Goal: Task Accomplishment & Management: Manage account settings

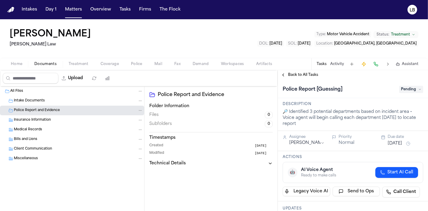
scroll to position [111, 0]
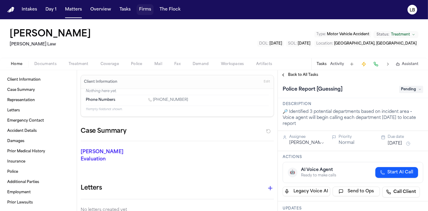
scroll to position [224, 0]
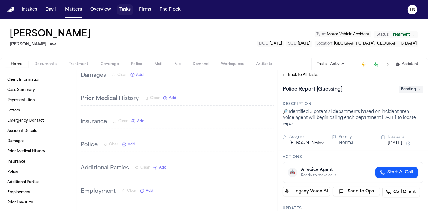
click at [121, 9] on span "button" at bounding box center [125, 9] width 16 height 13
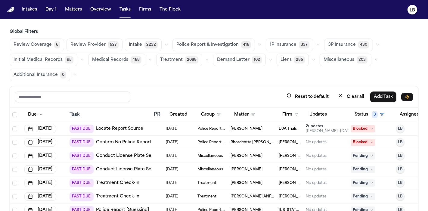
drag, startPoint x: 282, startPoint y: 115, endPoint x: 267, endPoint y: 113, distance: 15.2
click at [267, 113] on span "button" at bounding box center [214, 180] width 408 height 145
click at [289, 115] on span "button" at bounding box center [214, 180] width 408 height 145
click at [298, 108] on span "button" at bounding box center [214, 180] width 408 height 145
click at [125, 11] on span "button" at bounding box center [125, 9] width 16 height 13
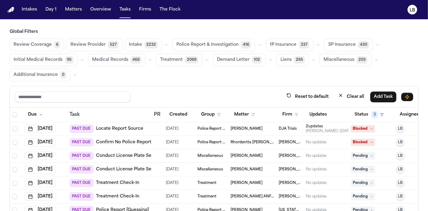
click at [293, 108] on span "button" at bounding box center [214, 180] width 408 height 145
click at [294, 114] on span "button" at bounding box center [214, 180] width 408 height 145
click at [293, 112] on span "button" at bounding box center [214, 180] width 408 height 145
click at [292, 113] on span "button" at bounding box center [214, 180] width 408 height 145
click at [295, 111] on span "button" at bounding box center [214, 180] width 408 height 145
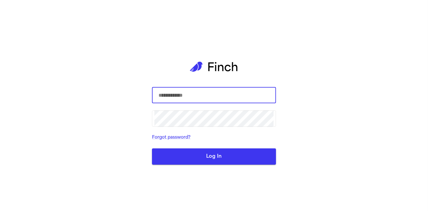
type input "**********"
click at [231, 154] on button "Log In" at bounding box center [214, 157] width 124 height 16
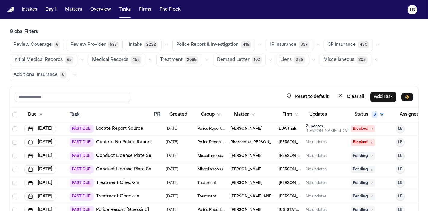
click at [253, 117] on span "button" at bounding box center [214, 180] width 408 height 145
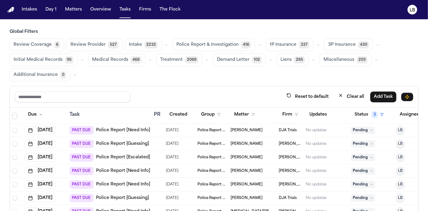
scroll to position [501, 0]
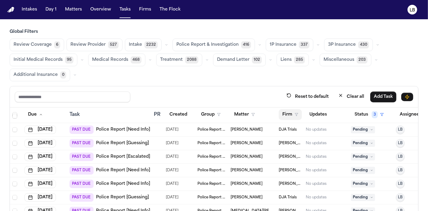
click at [290, 118] on span "button" at bounding box center [290, 114] width 23 height 13
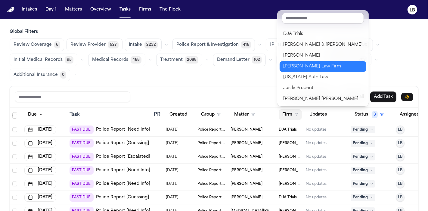
click at [314, 64] on div "[PERSON_NAME] Law Firm" at bounding box center [323, 66] width 80 height 7
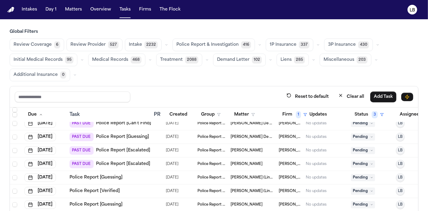
scroll to position [51, 0]
click at [295, 116] on span "button" at bounding box center [214, 133] width 408 height 145
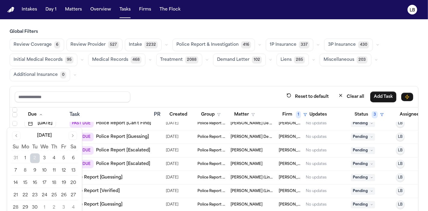
click at [306, 113] on span "button" at bounding box center [214, 133] width 408 height 145
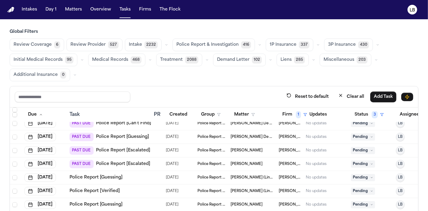
click at [280, 109] on span "button" at bounding box center [214, 133] width 408 height 145
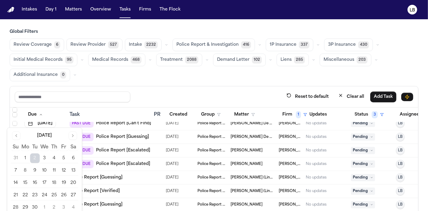
click at [286, 114] on span "button" at bounding box center [214, 133] width 408 height 145
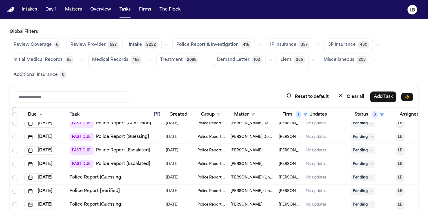
click at [286, 114] on span "button" at bounding box center [214, 133] width 408 height 145
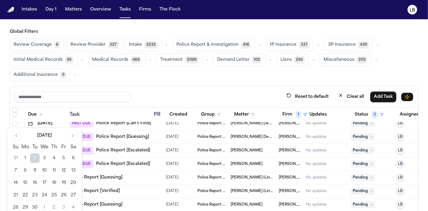
click at [286, 114] on span "button" at bounding box center [214, 133] width 408 height 145
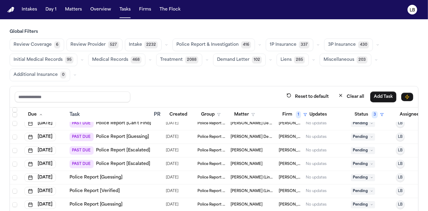
click at [305, 112] on span "button" at bounding box center [214, 133] width 408 height 145
